Goal: Use online tool/utility: Utilize a website feature to perform a specific function

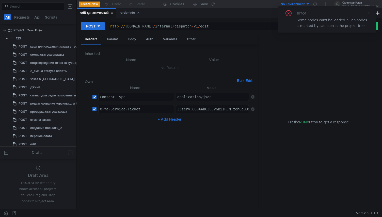
click at [369, 13] on icon at bounding box center [369, 13] width 4 height 4
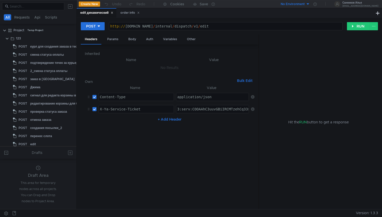
type textarea "3:serv:COOAAhC3uuvGBiIRCMTzehCq33sg7cGxkaXU_gE:IxqlgurpIFniUkXFEe1y4HuVBZbB_iSb…"
paste textarea "3:serv:COmAAhCwqPLGBiIRCMTzehCq33sg7cGxkaXU_gE:FwZoJFAPGuegcumfIGfw1h2wbn9XUMc5…"
type textarea "3:serv:COmAAhCwqPLGBiIRCMTzehCq33sg7cGxkaXU_gE:FwZoJFAPGuegcumfIGfw1h2wbn9XUMc5…"
click at [130, 39] on div "Body" at bounding box center [132, 39] width 16 height 9
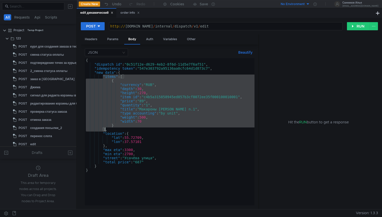
drag, startPoint x: 104, startPoint y: 76, endPoint x: 105, endPoint y: 128, distance: 52.4
click at [105, 128] on div "{ "dispatch_id" : "0c51f12e-d629-4eb2-8f6d-11d5e7f6af51" , "idempotency_token" …" at bounding box center [170, 135] width 170 height 155
paste textarea
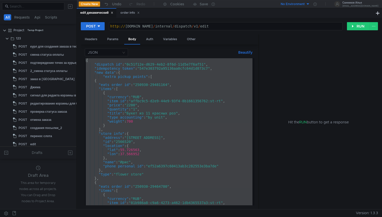
click at [190, 141] on div "{ "dispatch_id" : "0c51f12e-d629-4eb2-8f6d-11d5e7f6af51" , "idempotency_token" …" at bounding box center [169, 135] width 168 height 155
paste textarea
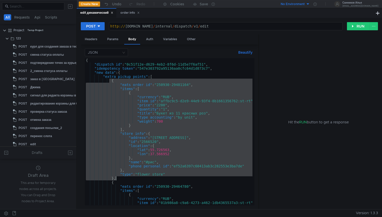
drag, startPoint x: 110, startPoint y: 81, endPoint x: 116, endPoint y: 179, distance: 98.3
click at [116, 179] on div "{ "dispatch_id" : "0c51f12e-d629-4eb2-8f6d-11d5e7f6af51" , "idempotency_token" …" at bounding box center [179, 134] width 188 height 153
type textarea ""type": "flower_store" },"
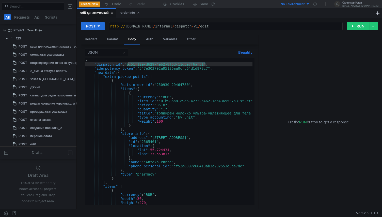
drag, startPoint x: 205, startPoint y: 65, endPoint x: 128, endPoint y: 66, distance: 76.8
click at [128, 66] on div "{ "dispatch_id" : "0c51f12e-d629-4eb2-8f6d-11d5e7f6af51" , "idempotency_token" …" at bounding box center [179, 134] width 188 height 153
paste textarea "16f81d8c-ea86-467f-b8d4-756262728442"
click at [357, 26] on button "RUN" at bounding box center [358, 26] width 23 height 8
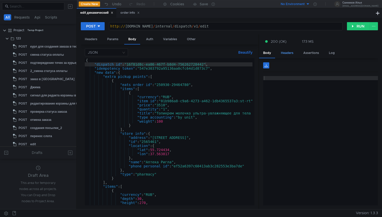
click at [284, 53] on div "Headers" at bounding box center [287, 52] width 21 height 9
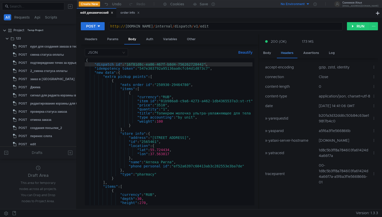
click at [286, 52] on div "Headers" at bounding box center [287, 53] width 21 height 10
drag, startPoint x: 338, startPoint y: 172, endPoint x: 317, endPoint y: 168, distance: 21.4
click at [317, 160] on td "1d8c5b3ff8a784603fa61424d4a66f7a" at bounding box center [343, 152] width 53 height 15
copy td "1d8c5b3ff8a784603fa61424d4a66f7a"
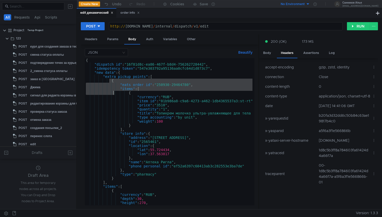
drag, startPoint x: 109, startPoint y: 81, endPoint x: 113, endPoint y: 91, distance: 11.2
click at [113, 91] on div "{ "dispatch_id" : "16f81d8c-ea86-467f-b8d4-756262728442" , "idempotency_token" …" at bounding box center [179, 134] width 188 height 153
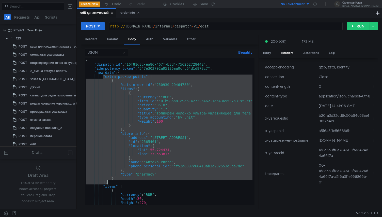
drag, startPoint x: 103, startPoint y: 77, endPoint x: 113, endPoint y: 182, distance: 105.5
click at [113, 182] on div "{ "dispatch_id" : "16f81d8c-ea86-467f-b8d4-756262728442" , "idempotency_token" …" at bounding box center [179, 134] width 188 height 153
type textarea "} ],"
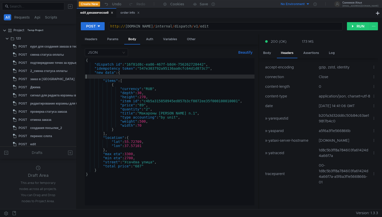
type textarea ""new_data": {"
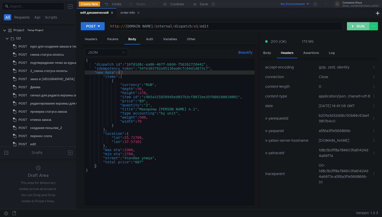
click at [361, 26] on button "RUN" at bounding box center [358, 26] width 23 height 8
drag, startPoint x: 336, startPoint y: 172, endPoint x: 317, endPoint y: 167, distance: 19.3
click at [317, 160] on td "f7db6024baa6cef00120d2caf1b09d65" at bounding box center [343, 152] width 53 height 15
copy td "f7db6024baa6cef00120d2caf1b09d65"
click at [150, 105] on div "{ "dispatch_id" : "16f81d8c-ea86-467f-b8d4-756262728442" , "idempotency_token" …" at bounding box center [170, 135] width 170 height 155
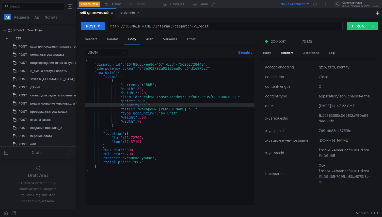
scroll to position [0, 5]
click at [354, 26] on button "RUN" at bounding box center [358, 26] width 23 height 8
drag, startPoint x: 338, startPoint y: 171, endPoint x: 317, endPoint y: 169, distance: 21.2
click at [317, 160] on td "a9b587b1452fe761854d72367baf1bad" at bounding box center [343, 152] width 53 height 15
copy td "a9b587b1452fe761854d72367baf1bad"
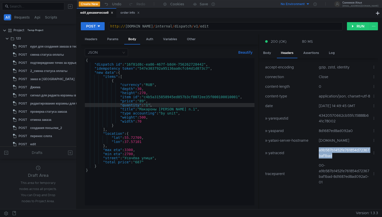
type textarea ""dispatch_id": "16f81d8c-ea86-467f-b8d4-756262728442","
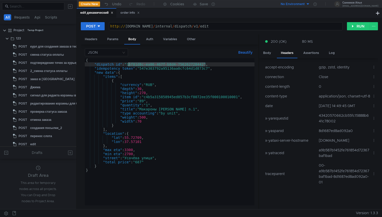
drag, startPoint x: 206, startPoint y: 65, endPoint x: 129, endPoint y: 63, distance: 76.8
click at [129, 63] on div "{ "dispatch_id" : "16f81d8c-ea86-467f-b8d4-756262728442" , "idempotency_token" …" at bounding box center [170, 135] width 170 height 155
click at [124, 8] on div "Create New Undo Redo Cookies Save No Environment [PERSON_NAME] [PERSON_NAME] [P…" at bounding box center [230, 4] width 306 height 8
click at [124, 13] on div "order info" at bounding box center [130, 12] width 19 height 5
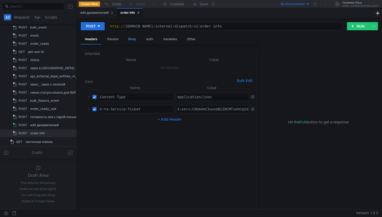
click at [135, 41] on div "Body" at bounding box center [132, 39] width 16 height 9
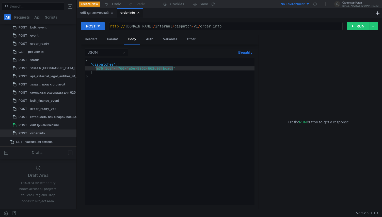
drag, startPoint x: 173, startPoint y: 69, endPoint x: 97, endPoint y: 69, distance: 76.0
click at [97, 69] on div "{ "dispatches" : [ "a76f1c84-f760-4a5e-8962-662d03fbcad7" ] }" at bounding box center [170, 135] width 170 height 155
paste textarea "16f81d8c-ea86-467f-b8d4-756262728442"
type textarea ""16f81d8c-ea86-467f-b8d4-756262728442""
click at [101, 16] on div "edit динамический" at bounding box center [97, 12] width 40 height 9
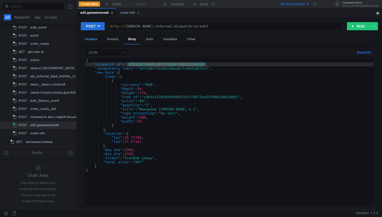
click at [92, 40] on div "Headers" at bounding box center [91, 39] width 21 height 9
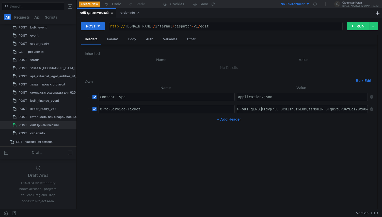
click at [132, 17] on div "order info" at bounding box center [130, 12] width 26 height 9
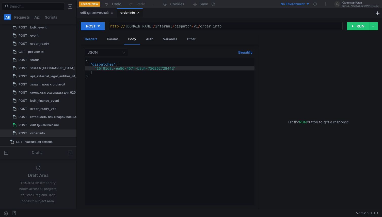
click at [91, 39] on div "Headers" at bounding box center [91, 39] width 21 height 9
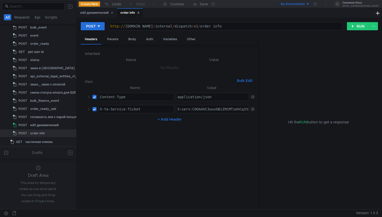
paste textarea "mAAhCwqPLGBiIRCMTzehCq33sg7cGxkaXU_gE:FwZoJFAPGuegcumfIGfw1h2wbn9XUMc57c_oT2oU1…"
type textarea "3:serv:COmAAhCwqPLGBiIRCMTzehCq33sg7cGxkaXU_gE:FwZoJFAPGuegcumfIGfw1h2wbn9XUMc5…"
click at [360, 29] on button "RUN" at bounding box center [358, 26] width 23 height 8
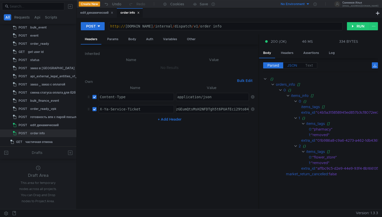
click at [291, 65] on span "JSON" at bounding box center [293, 65] width 10 height 5
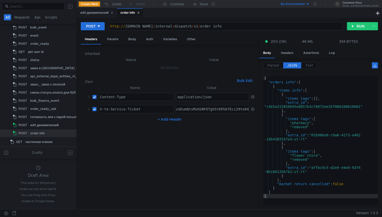
click at [310, 102] on div "{ "orders_info" : [ { "items_info" : [ { "items_tags" : [ ] , "extra_id" : "c4b…" at bounding box center [320, 143] width 115 height 135
type textarea "] }"
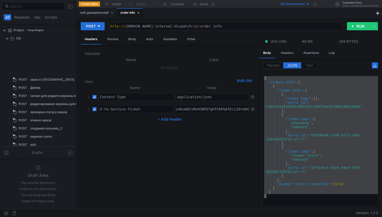
scroll to position [174, 0]
